Goal: Task Accomplishment & Management: Manage account settings

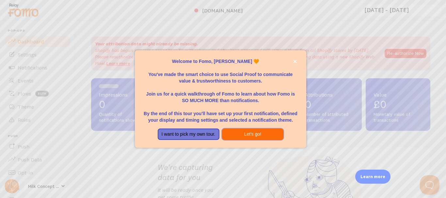
click at [256, 134] on button "Let's go!" at bounding box center [253, 135] width 62 height 12
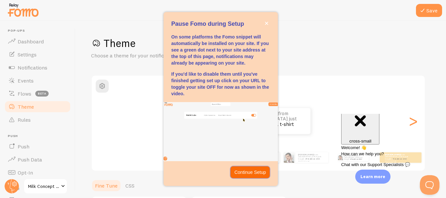
click at [259, 172] on p "Continue Setup" at bounding box center [250, 172] width 32 height 7
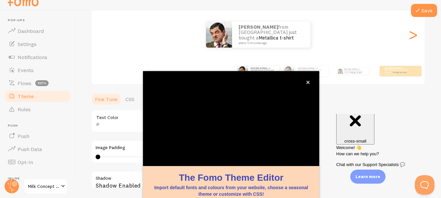
scroll to position [76, 0]
click at [309, 85] on button "close," at bounding box center [307, 82] width 7 height 7
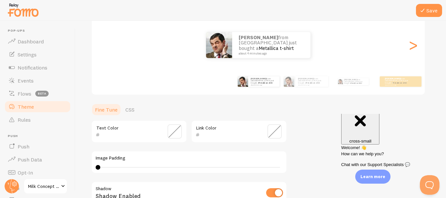
scroll to position [179, 0]
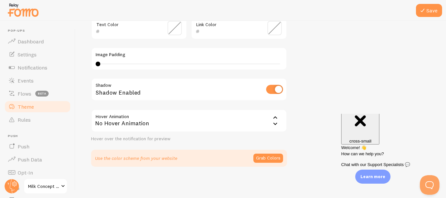
drag, startPoint x: 272, startPoint y: 58, endPoint x: 313, endPoint y: 37, distance: 45.5
click at [313, 37] on div "Theme Choose a theme for your notifications Classic [PERSON_NAME] from [GEOGRAP…" at bounding box center [260, 12] width 339 height 310
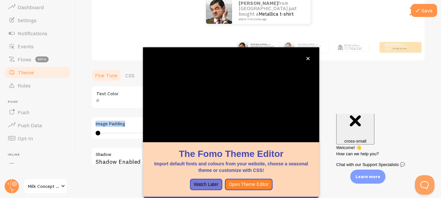
scroll to position [25, 0]
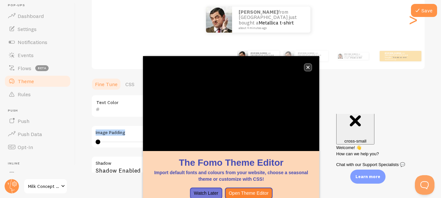
click at [308, 65] on button "close," at bounding box center [307, 67] width 7 height 7
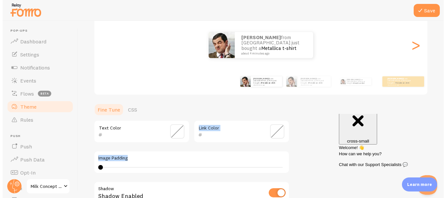
scroll to position [0, 0]
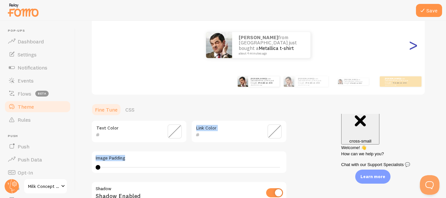
click at [416, 40] on div ">" at bounding box center [413, 45] width 8 height 47
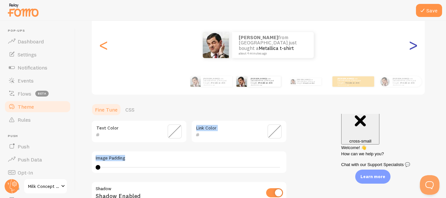
click at [416, 40] on div ">" at bounding box center [413, 45] width 8 height 47
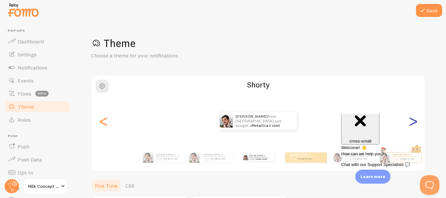
scroll to position [42, 0]
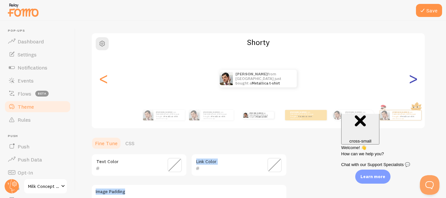
click at [411, 78] on div ">" at bounding box center [413, 78] width 8 height 47
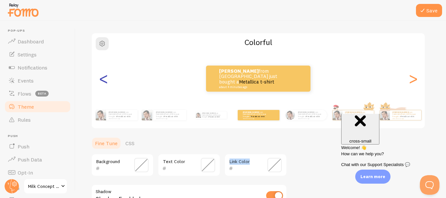
click at [107, 83] on div "<" at bounding box center [104, 78] width 8 height 47
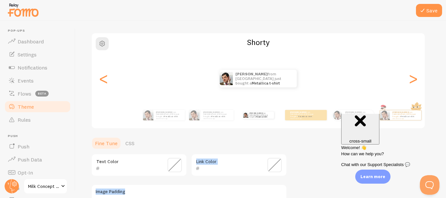
scroll to position [179, 0]
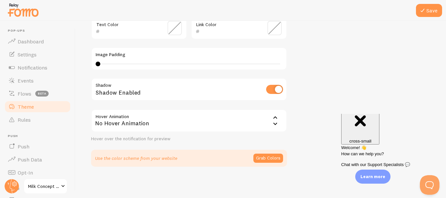
click at [172, 165] on div "Use the color scheme from your website Grab Colors" at bounding box center [189, 158] width 196 height 17
click at [270, 157] on button "Grab Colors" at bounding box center [268, 158] width 30 height 9
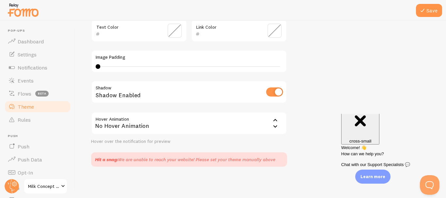
scroll to position [94, 0]
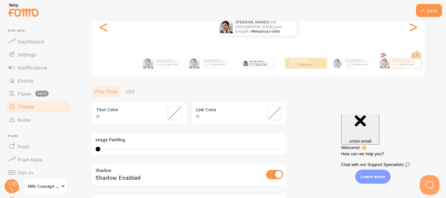
click at [269, 111] on span at bounding box center [274, 113] width 14 height 14
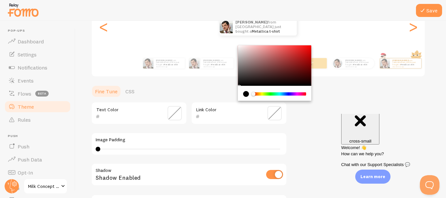
click at [307, 55] on div "Chrome color picker" at bounding box center [274, 65] width 73 height 40
click at [307, 50] on div "Chrome color picker" at bounding box center [274, 65] width 73 height 40
click at [301, 54] on div "Chrome color picker" at bounding box center [274, 65] width 73 height 40
type input "CC1C1C"
click at [336, 98] on div "Theme Choose a theme for your notifications [PERSON_NAME] from [GEOGRAPHIC_DATA…" at bounding box center [260, 95] width 339 height 307
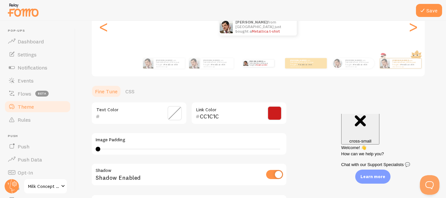
click at [443, 13] on div at bounding box center [223, 10] width 446 height 21
click at [436, 10] on button "Save" at bounding box center [429, 10] width 26 height 13
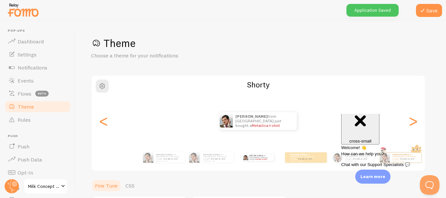
scroll to position [81, 0]
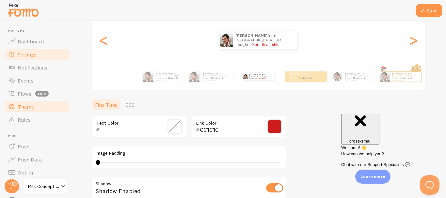
click at [43, 55] on link "Settings" at bounding box center [37, 54] width 67 height 13
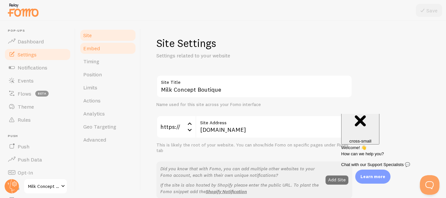
click at [117, 51] on link "Embed" at bounding box center [107, 48] width 57 height 13
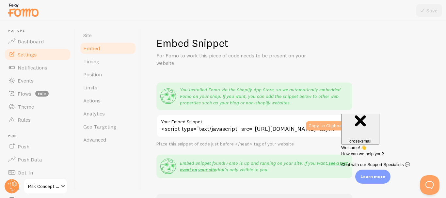
click at [326, 128] on button "Copy to Clipboard" at bounding box center [327, 125] width 42 height 9
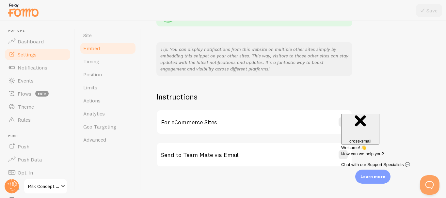
scroll to position [152, 0]
click at [334, 115] on div "For eCommerce Sites" at bounding box center [254, 121] width 194 height 23
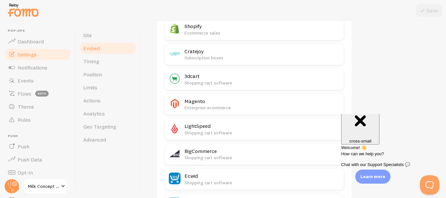
scroll to position [303, 0]
click at [280, 33] on p "Ecommerce sales" at bounding box center [261, 33] width 155 height 7
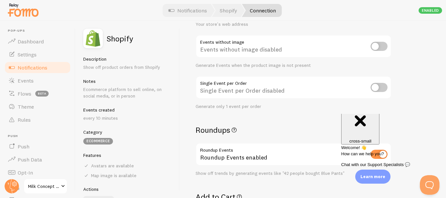
scroll to position [97, 0]
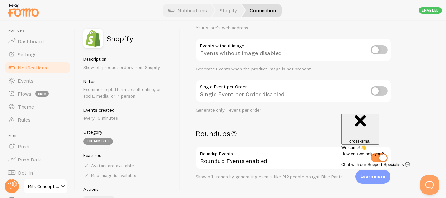
click at [382, 91] on input "checkbox" at bounding box center [378, 90] width 17 height 9
checkbox input "true"
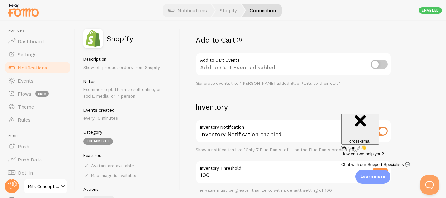
scroll to position [259, 0]
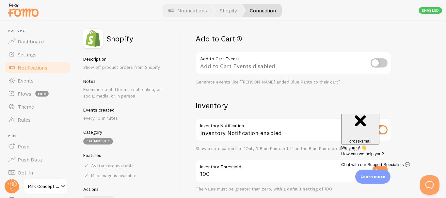
drag, startPoint x: 388, startPoint y: 62, endPoint x: 387, endPoint y: 50, distance: 12.5
click at [387, 50] on div "Add to Cart Add to Cart Events Add to Cart Events disabled Generate events like…" at bounding box center [293, 59] width 196 height 51
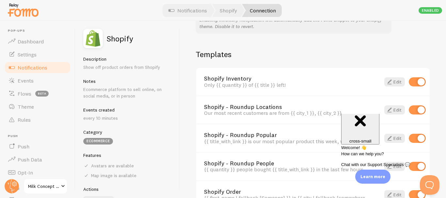
scroll to position [489, 0]
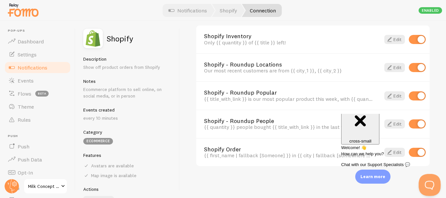
click at [430, 184] on button "Open Beacon popover" at bounding box center [428, 184] width 20 height 20
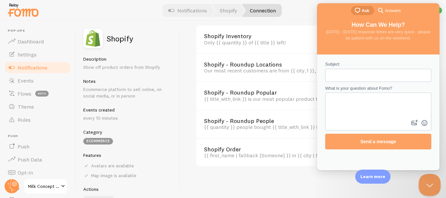
scroll to position [0, 0]
click at [428, 184] on button "Close Beacon popover" at bounding box center [428, 184] width 20 height 20
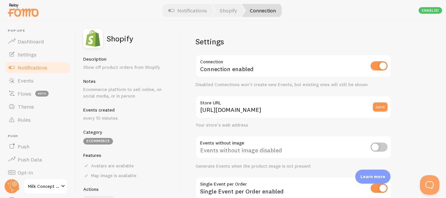
scroll to position [19, 0]
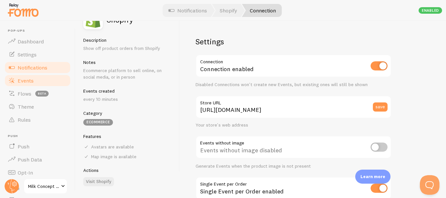
click at [28, 84] on link "Events" at bounding box center [37, 80] width 67 height 13
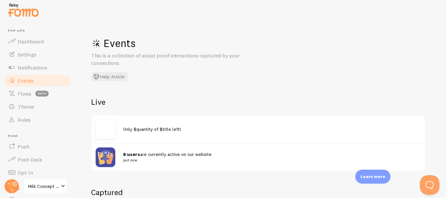
click at [28, 84] on link "Events" at bounding box center [37, 80] width 67 height 13
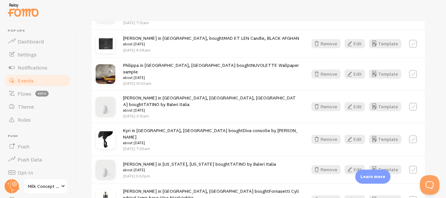
scroll to position [782, 0]
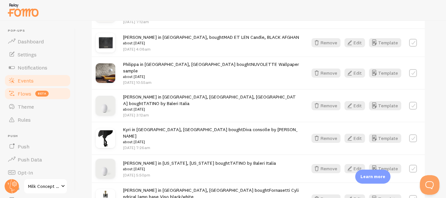
click at [35, 92] on span "beta" at bounding box center [41, 94] width 13 height 6
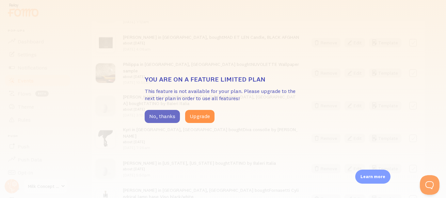
click at [161, 117] on button "No, thanks" at bounding box center [162, 116] width 35 height 13
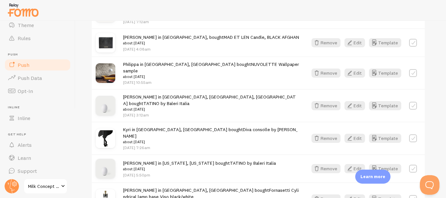
scroll to position [85, 0]
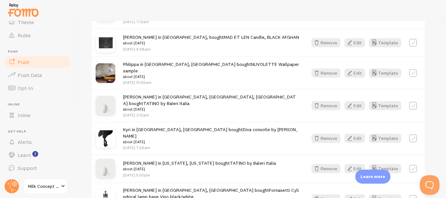
click at [34, 63] on link "Push" at bounding box center [37, 61] width 67 height 13
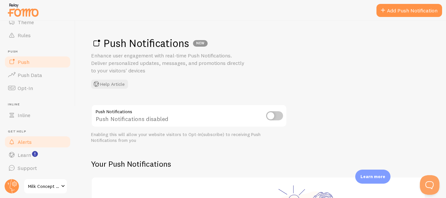
click at [33, 137] on link "Alerts" at bounding box center [37, 141] width 67 height 13
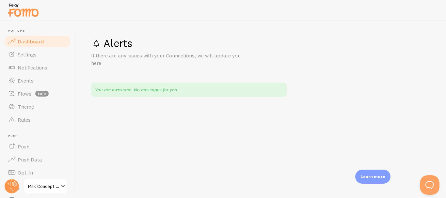
click at [31, 45] on link "Dashboard" at bounding box center [37, 41] width 67 height 13
